Goal: Navigation & Orientation: Go to known website

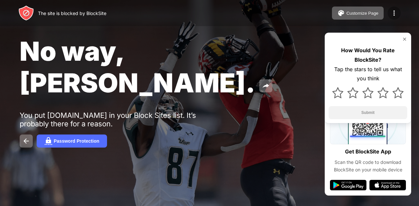
click at [389, 9] on div at bounding box center [393, 13] width 13 height 13
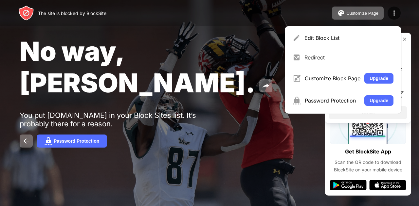
drag, startPoint x: 332, startPoint y: 1, endPoint x: 276, endPoint y: 32, distance: 63.7
click at [276, 32] on div "No way, [PERSON_NAME]. You put [DOMAIN_NAME] in your Block Sites list. It’s pro…" at bounding box center [209, 91] width 419 height 183
